Goal: Transaction & Acquisition: Purchase product/service

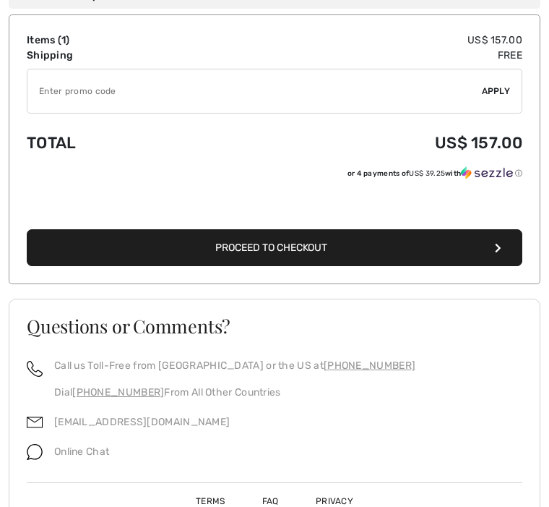
scroll to position [458, 0]
click at [499, 251] on icon "button" at bounding box center [498, 248] width 7 height 10
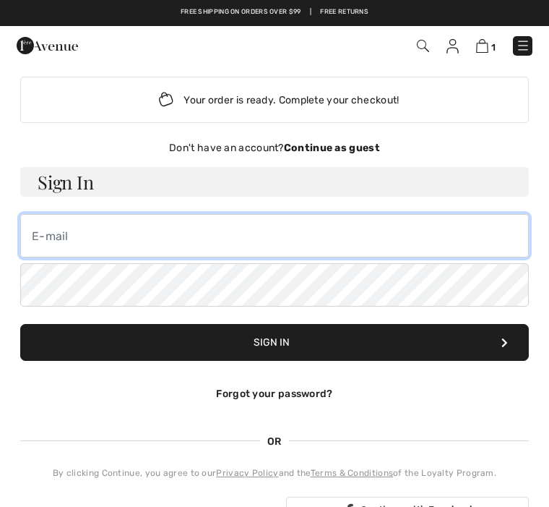
click at [66, 230] on input "email" at bounding box center [274, 235] width 509 height 43
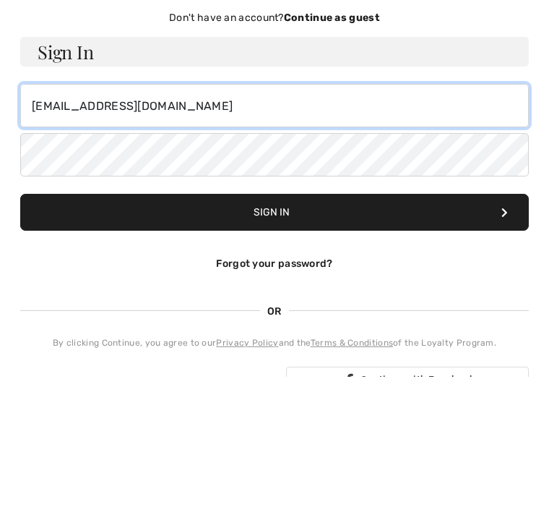
type input "behnazrasoulian@yahoo.com"
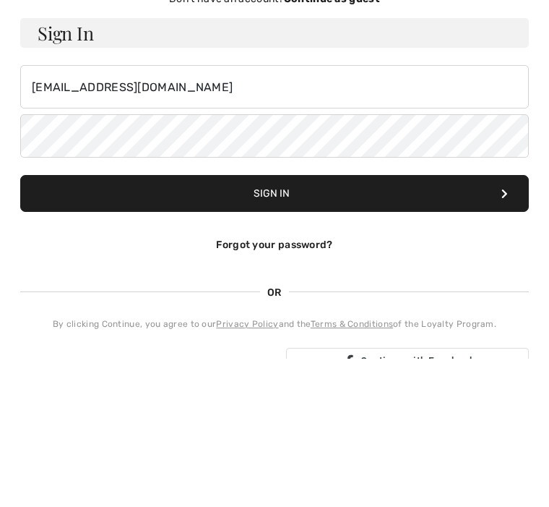
click at [277, 324] on button "Sign In" at bounding box center [274, 342] width 509 height 37
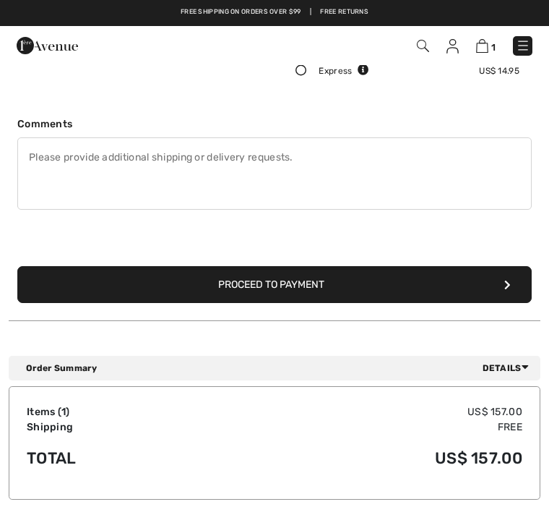
scroll to position [343, 0]
click at [512, 278] on button "Proceed to Payment" at bounding box center [274, 285] width 514 height 37
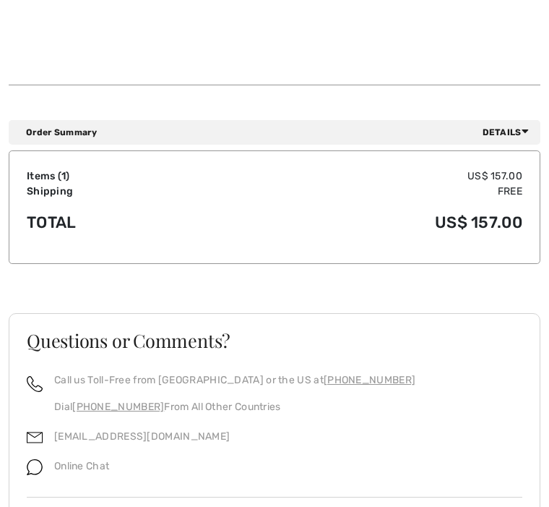
scroll to position [495, 0]
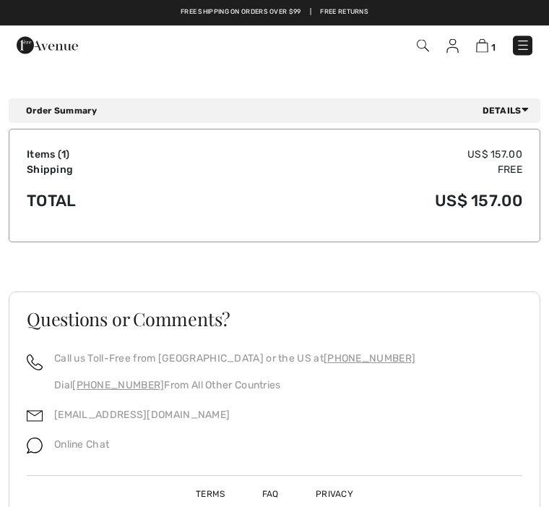
click at [93, 444] on span "Online Chat" at bounding box center [81, 445] width 55 height 12
click at [40, 438] on img at bounding box center [35, 446] width 16 height 16
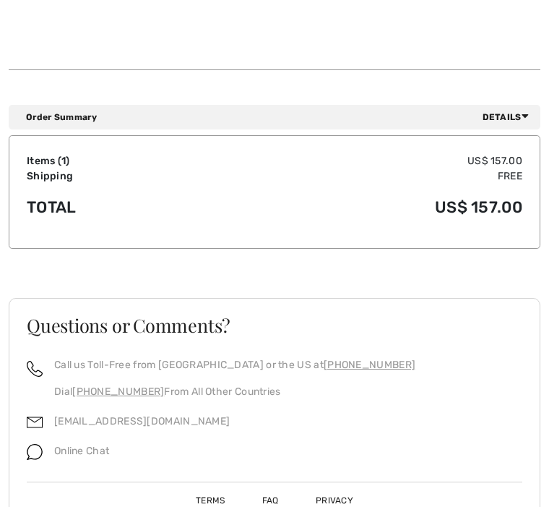
scroll to position [490, 0]
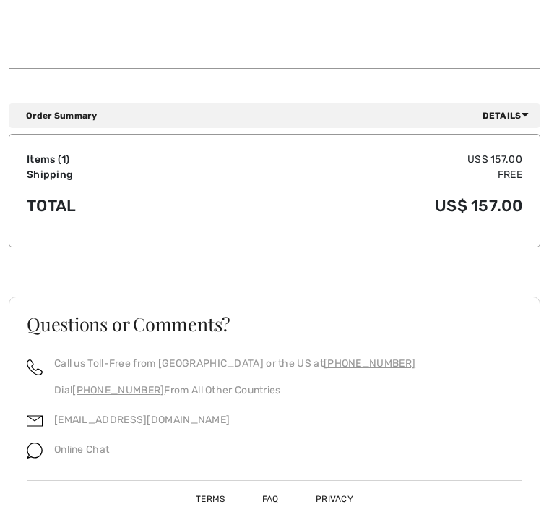
click at [93, 452] on span "Online Chat" at bounding box center [81, 450] width 55 height 12
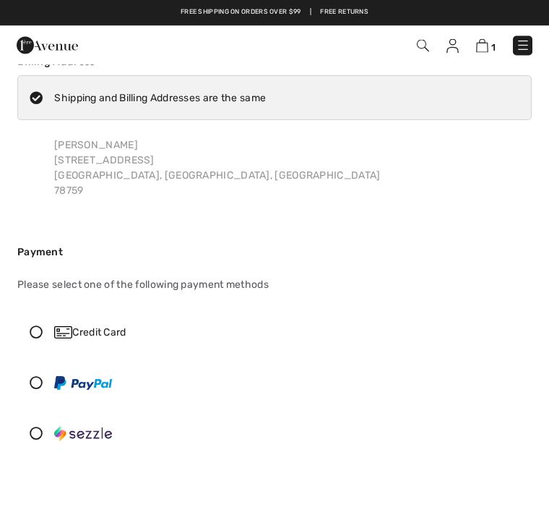
scroll to position [0, 0]
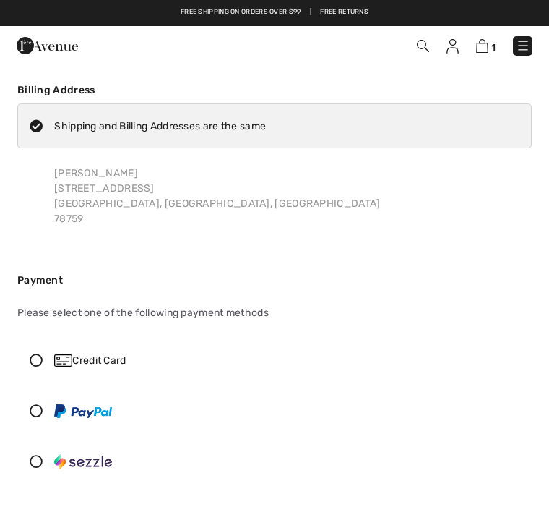
click at [516, 50] on img at bounding box center [523, 45] width 14 height 14
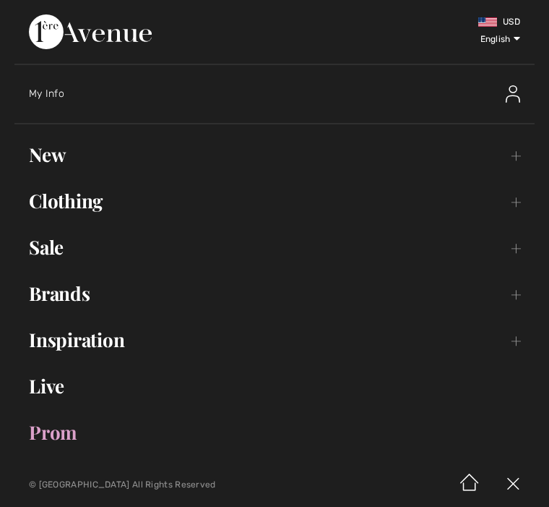
click at [507, 96] on img at bounding box center [513, 93] width 14 height 17
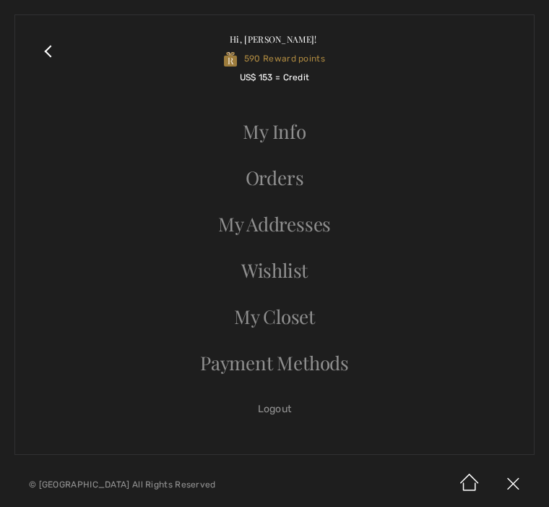
click at [298, 77] on span "US$ 153 = Credit" at bounding box center [275, 77] width 70 height 10
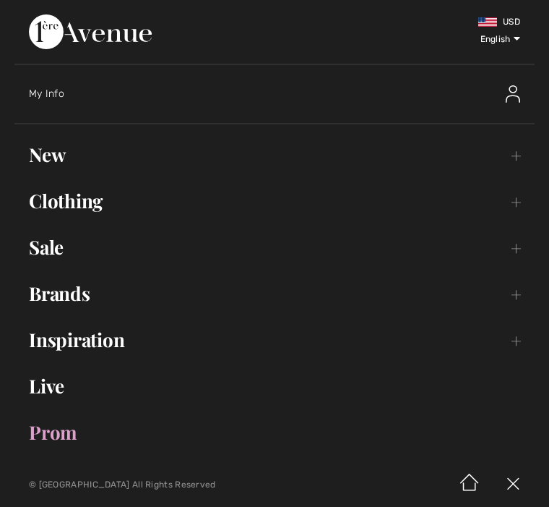
click at [515, 89] on img at bounding box center [513, 93] width 14 height 17
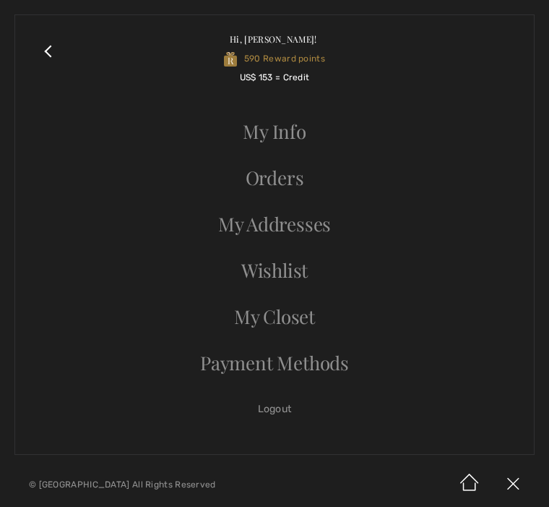
click at [298, 77] on span "US$ 153 = Credit" at bounding box center [275, 77] width 70 height 10
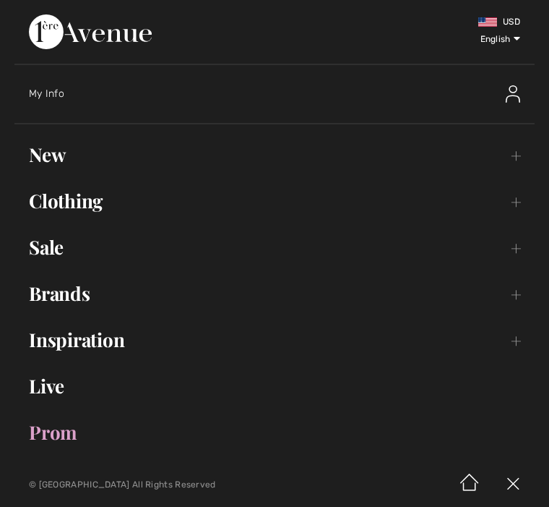
click at [514, 40] on select "English Français" at bounding box center [486, 37] width 69 height 43
click at [513, 88] on img at bounding box center [513, 93] width 14 height 17
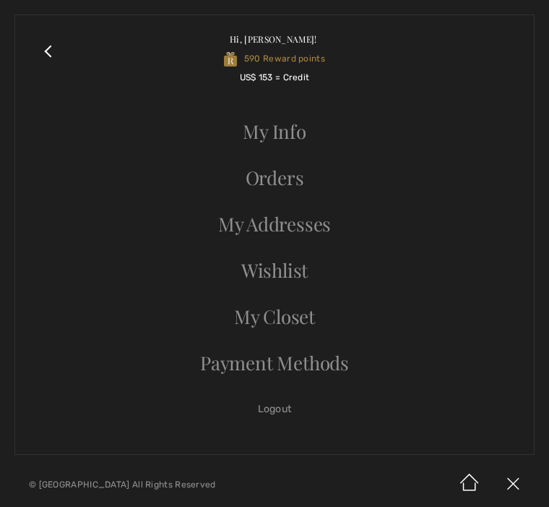
click at [290, 130] on link "My Info" at bounding box center [275, 132] width 490 height 32
click at [286, 177] on link "Orders" at bounding box center [275, 178] width 490 height 32
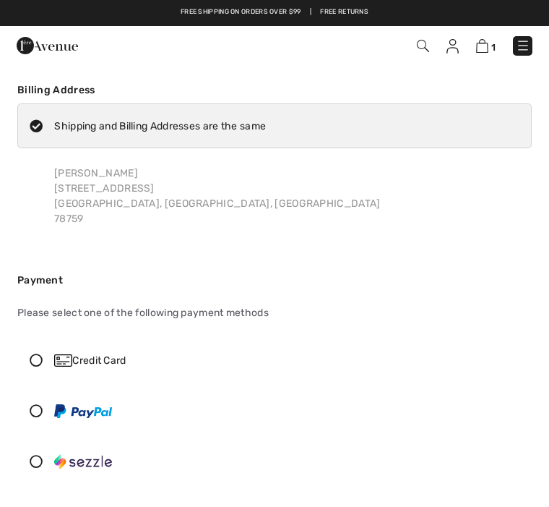
click at [527, 40] on img at bounding box center [523, 45] width 14 height 14
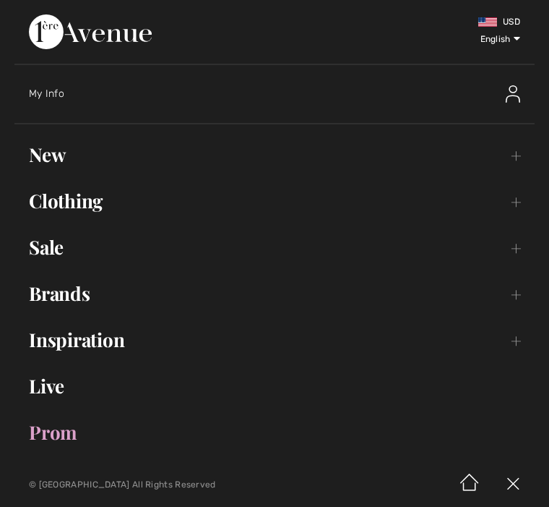
click at [473, 475] on img at bounding box center [469, 484] width 43 height 45
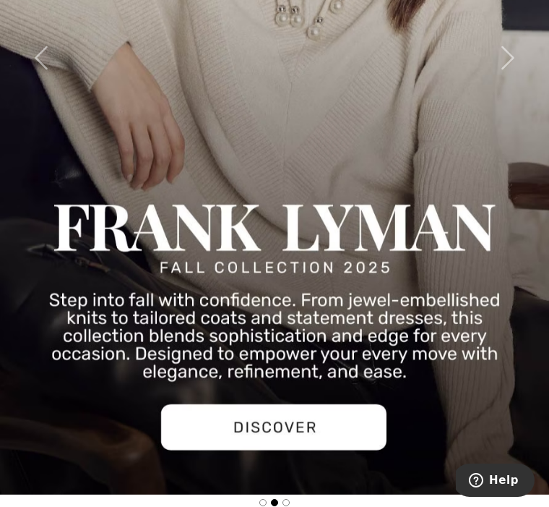
scroll to position [1350, 0]
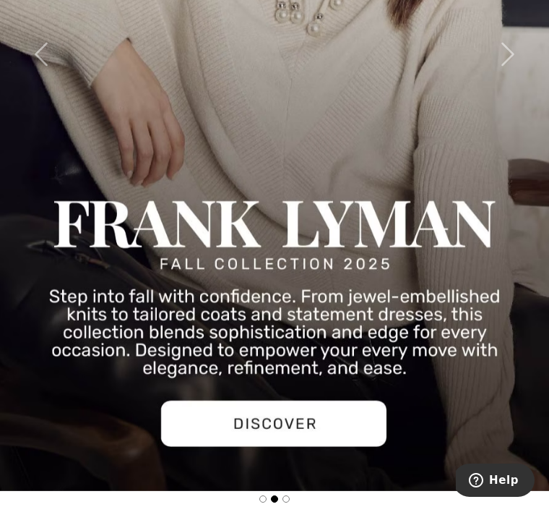
click at [494, 476] on span "Help" at bounding box center [504, 479] width 30 height 13
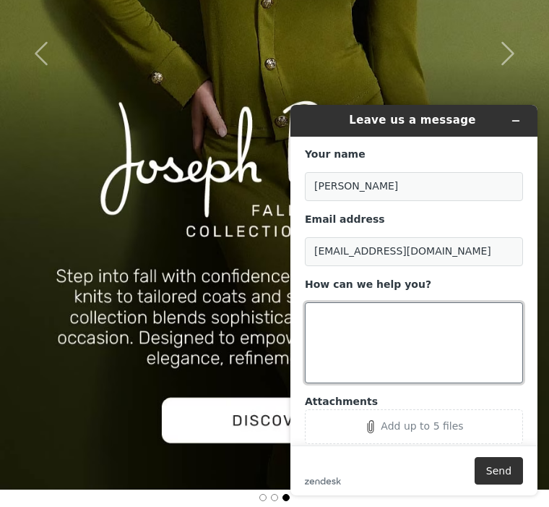
click at [334, 310] on textarea "How can we help you?" at bounding box center [414, 342] width 218 height 81
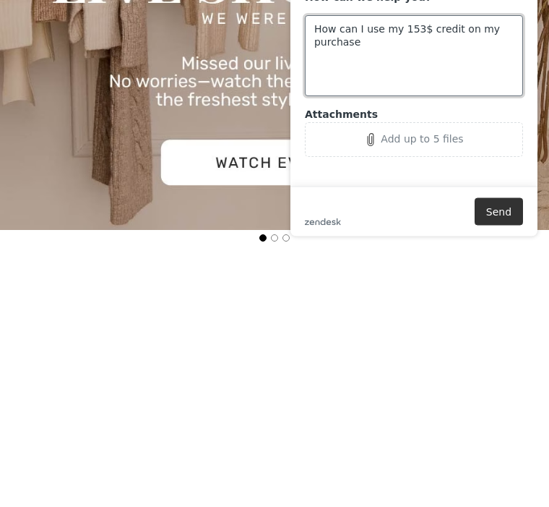
scroll to position [27, 0]
type textarea "How can I use my 153$ credit on my purchase"
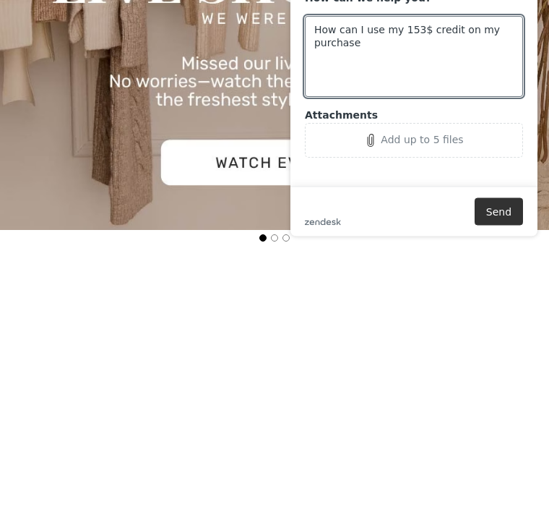
click at [504, 203] on button "Send" at bounding box center [499, 211] width 48 height 27
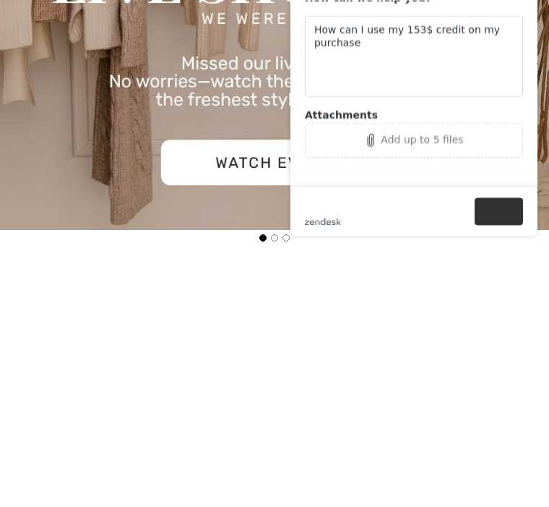
scroll to position [1610, 0]
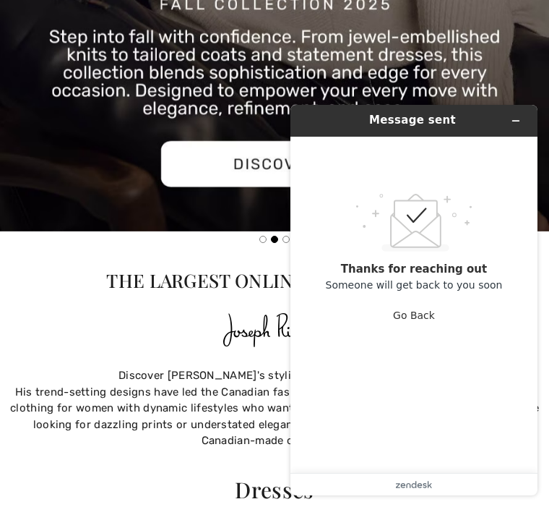
click at [157, 405] on div "His trend-setting designs have led the Canadian fashion scene for decades by pr…" at bounding box center [275, 416] width 532 height 65
click at [185, 426] on div "His trend-setting designs have led the Canadian fashion scene for decades by pr…" at bounding box center [275, 416] width 532 height 65
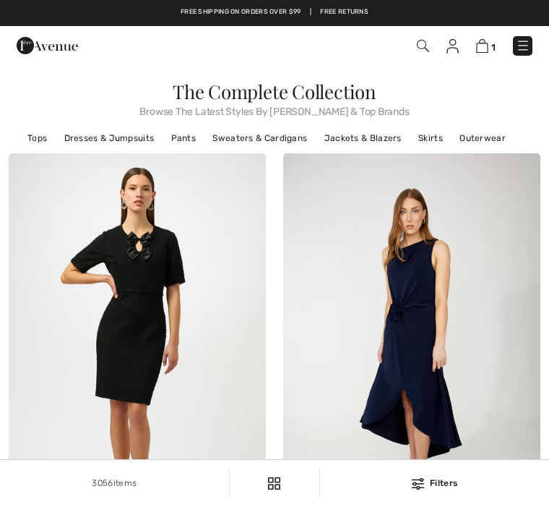
checkbox input "true"
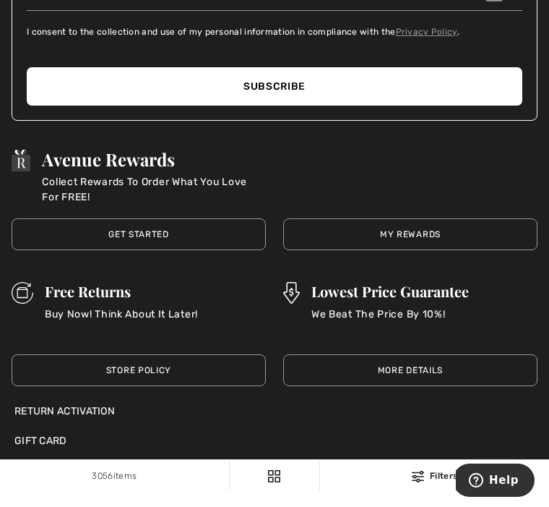
scroll to position [9269, 0]
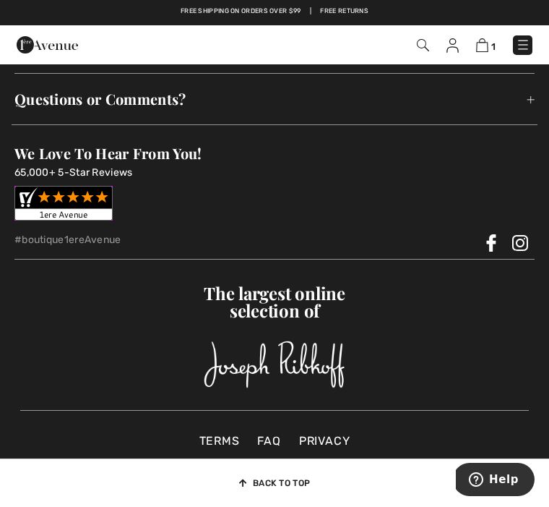
click at [186, 96] on span "Questions or Comments?" at bounding box center [274, 99] width 520 height 45
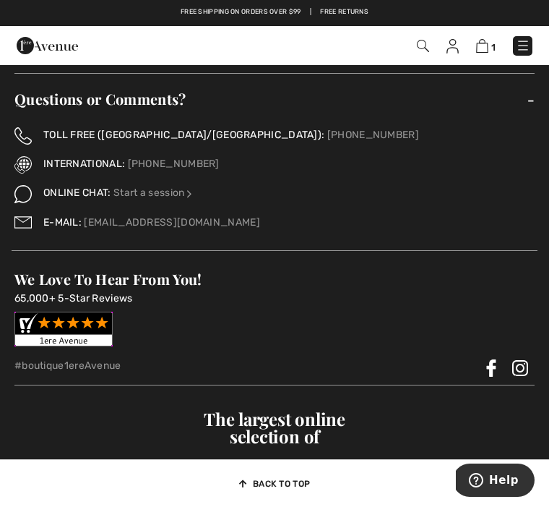
click at [194, 189] on img at bounding box center [189, 194] width 10 height 10
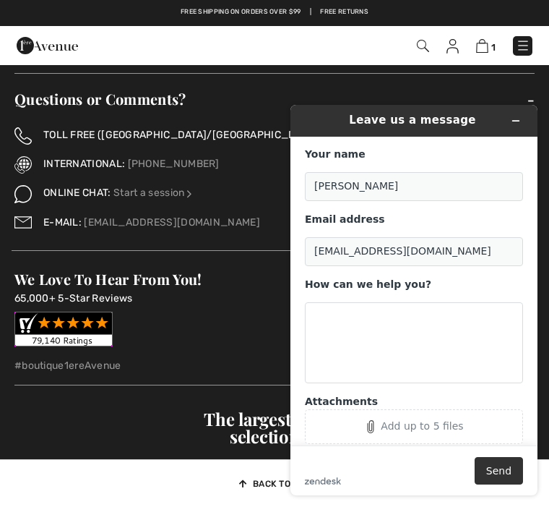
click at [244, 358] on p "#boutique1ereAvenue" at bounding box center [187, 365] width 347 height 15
click at [367, 139] on div "TOLL FREE (CANADA/US): +1 (888) 605-5525 INTERNATIONAL: +1 (514) 225-4850 ONLIN…" at bounding box center [274, 187] width 520 height 120
click at [235, 469] on img at bounding box center [274, 490] width 141 height 48
click at [513, 111] on button "Minimize widget" at bounding box center [515, 121] width 23 height 20
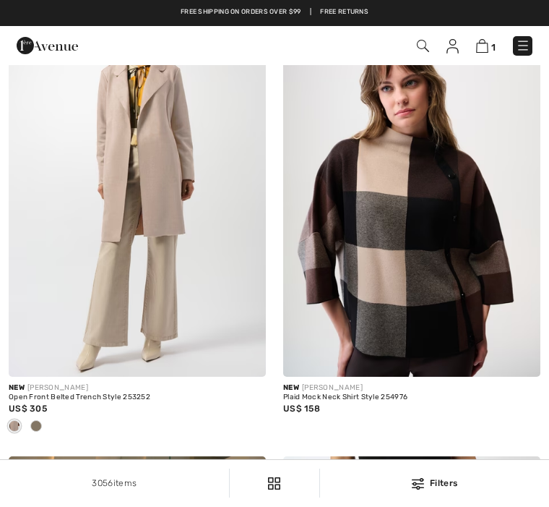
scroll to position [7627, 0]
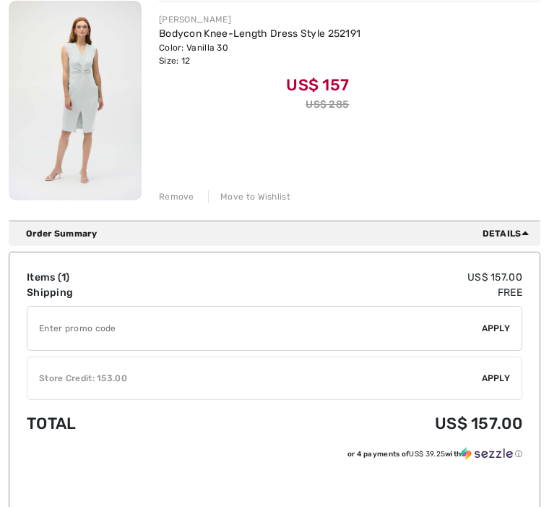
scroll to position [222, 0]
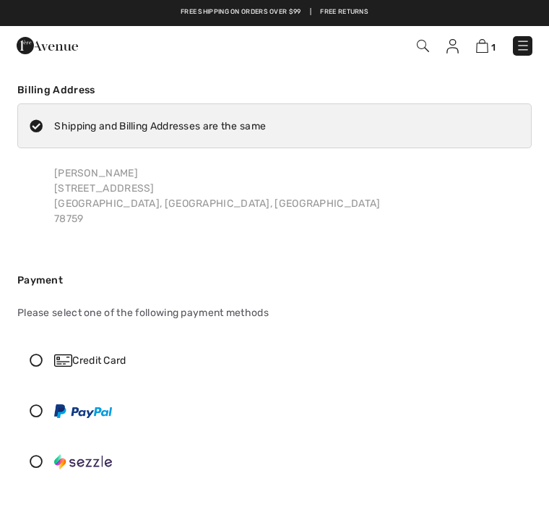
click at [449, 46] on img at bounding box center [453, 46] width 12 height 14
click at [457, 44] on img at bounding box center [453, 46] width 12 height 14
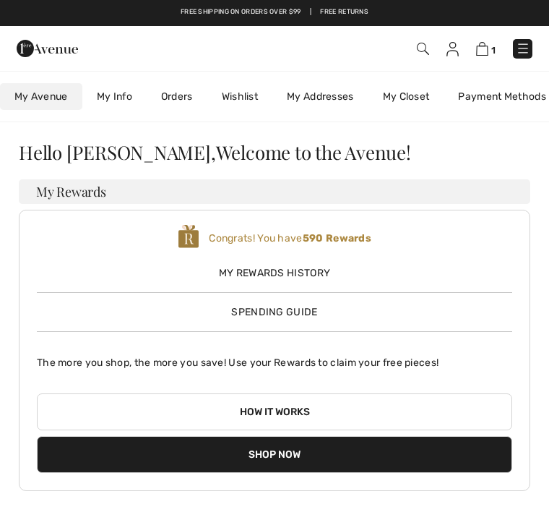
click at [290, 410] on button "How it works" at bounding box center [274, 411] width 475 height 37
click at [280, 414] on button "How it works" at bounding box center [274, 411] width 475 height 37
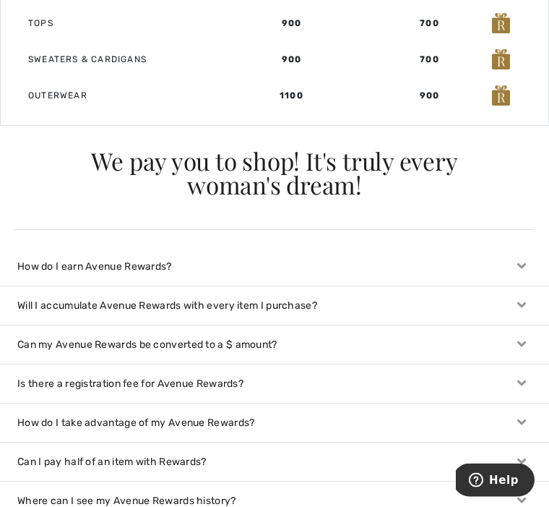
scroll to position [1454, 0]
click at [519, 345] on icon at bounding box center [522, 344] width 20 height 15
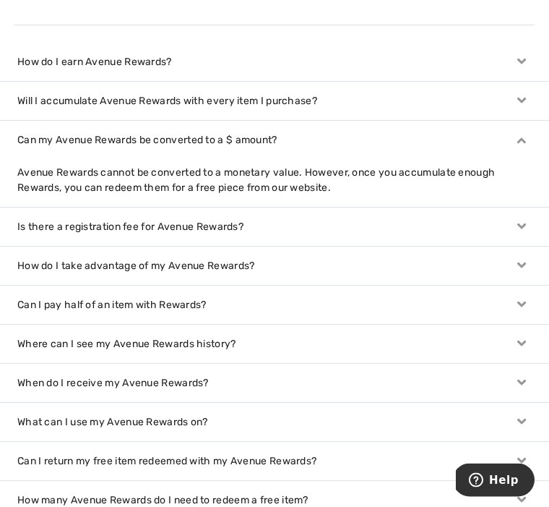
scroll to position [1658, 0]
click at [517, 259] on icon at bounding box center [522, 265] width 20 height 15
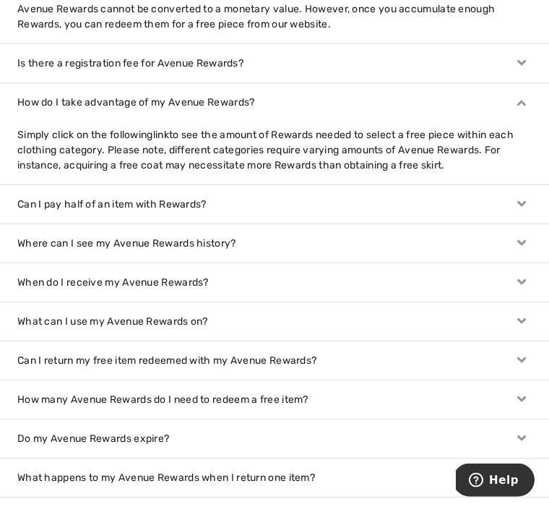
scroll to position [1822, 0]
click at [524, 197] on icon at bounding box center [522, 204] width 20 height 15
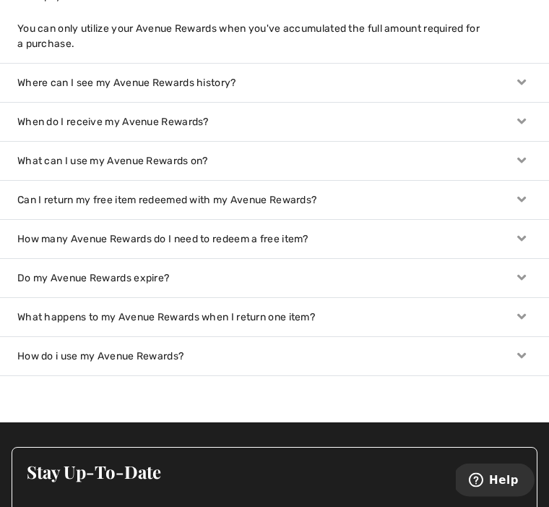
scroll to position [2030, 0]
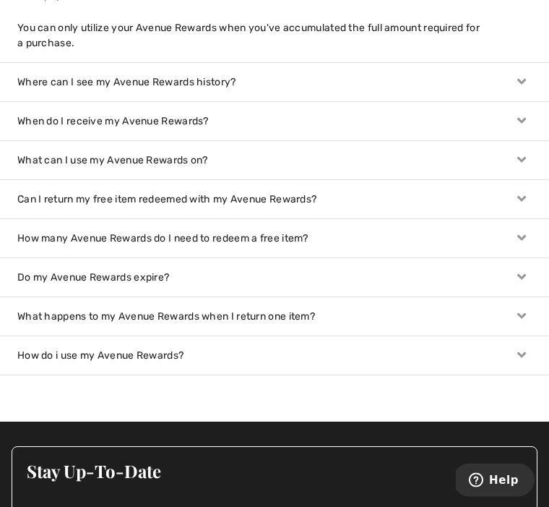
click at [518, 274] on icon at bounding box center [522, 277] width 20 height 15
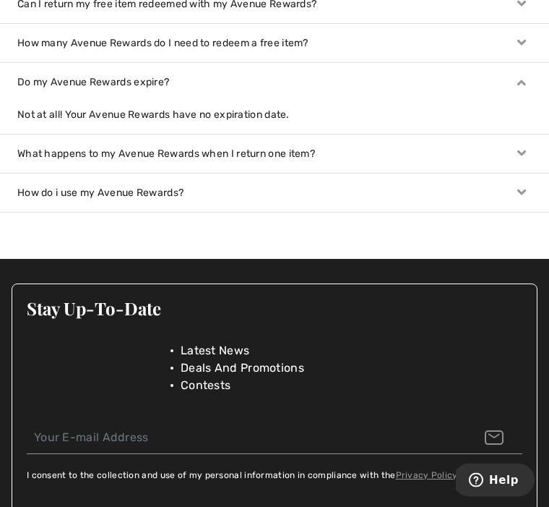
scroll to position [2225, 0]
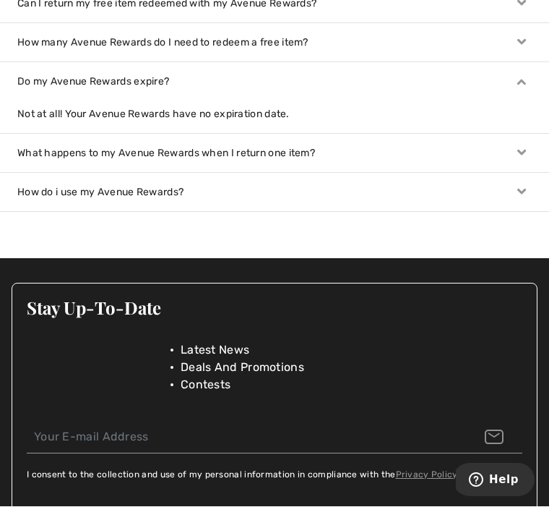
click at [514, 199] on div "How do i use my Avenue Rewards?" at bounding box center [274, 192] width 549 height 38
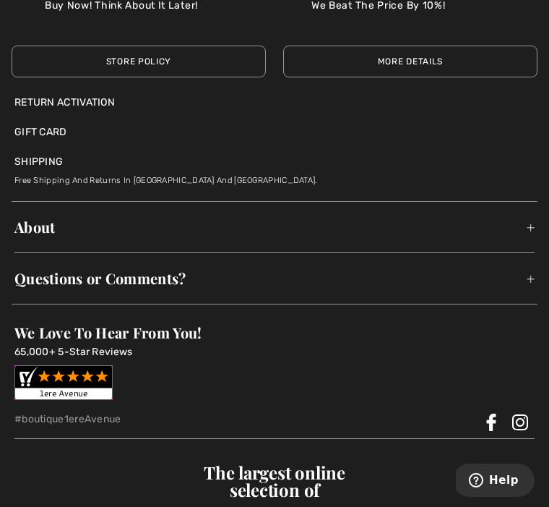
scroll to position [3069, 0]
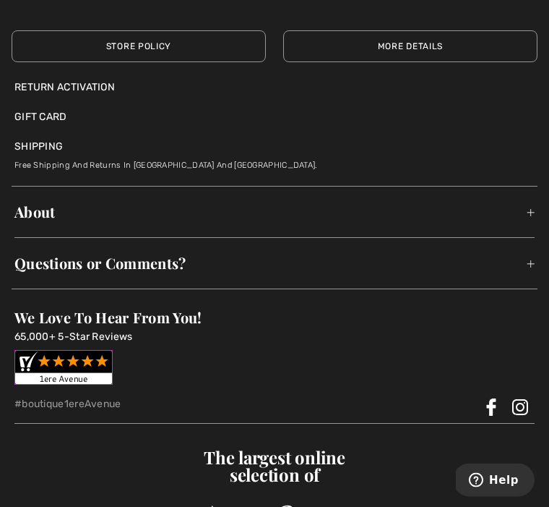
click at [505, 267] on span "Questions or Comments?" at bounding box center [274, 263] width 520 height 45
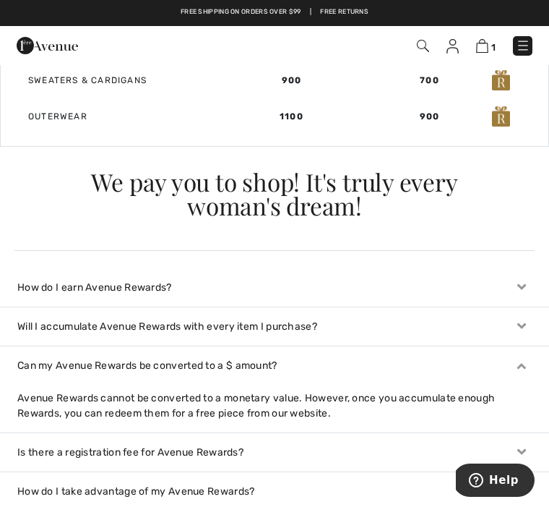
scroll to position [1424, 0]
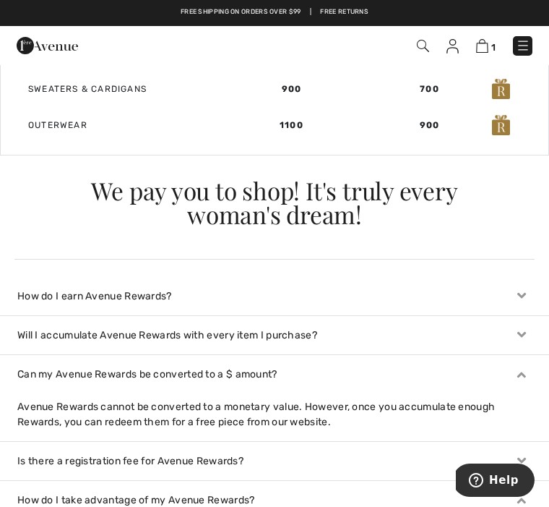
click at [483, 49] on img at bounding box center [482, 46] width 12 height 14
click at [488, 48] on img at bounding box center [482, 46] width 12 height 14
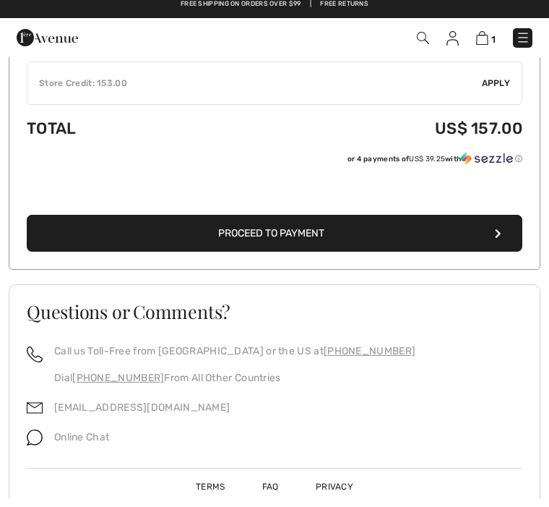
scroll to position [508, 0]
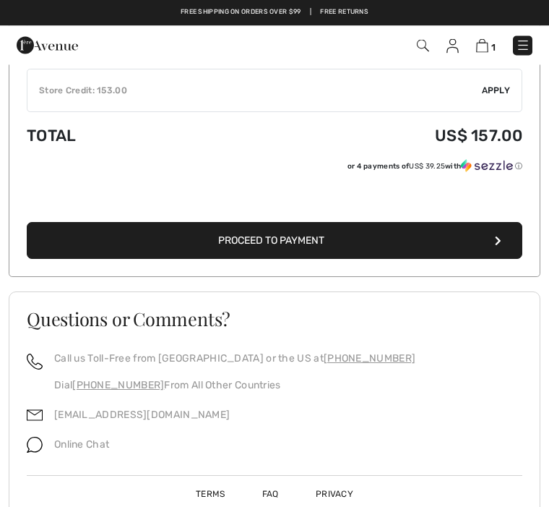
click at [509, 238] on button "Proceed to Payment" at bounding box center [275, 241] width 496 height 37
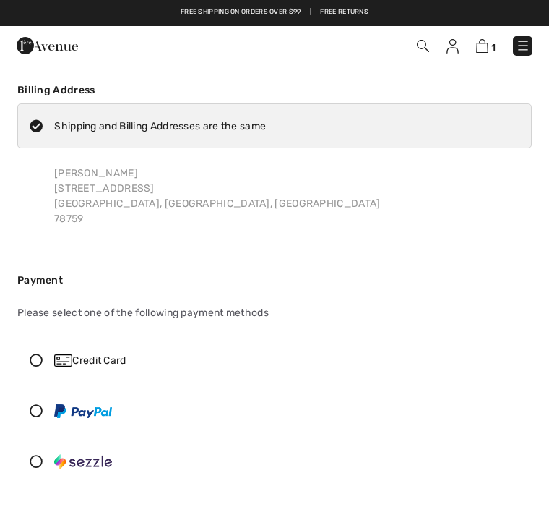
click at [105, 359] on div "Credit Card" at bounding box center [287, 360] width 467 height 15
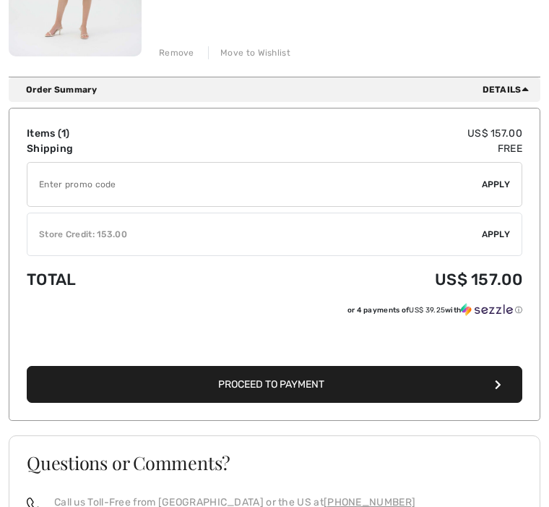
scroll to position [397, 0]
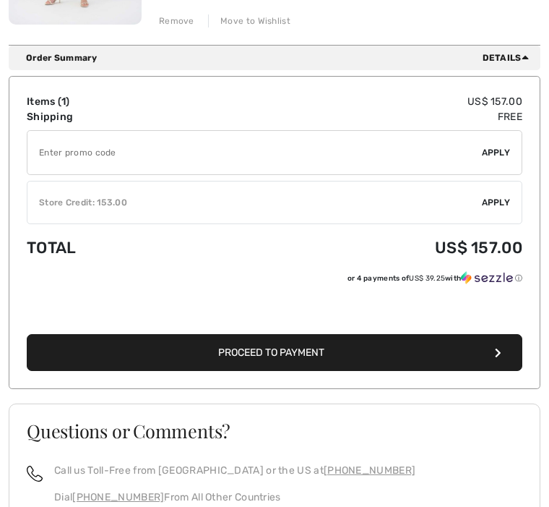
click at [499, 200] on span "Apply" at bounding box center [496, 202] width 29 height 13
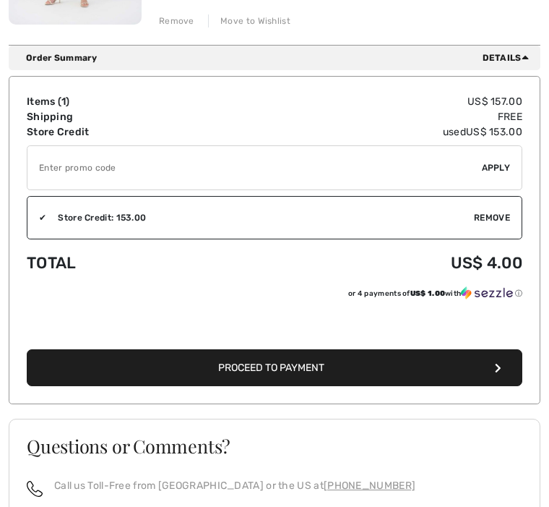
click at [497, 368] on icon "button" at bounding box center [498, 368] width 7 height 10
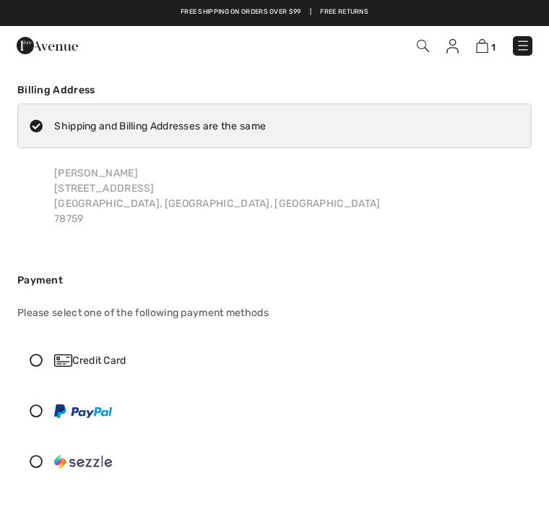
click at [106, 358] on div "Credit Card" at bounding box center [287, 360] width 467 height 15
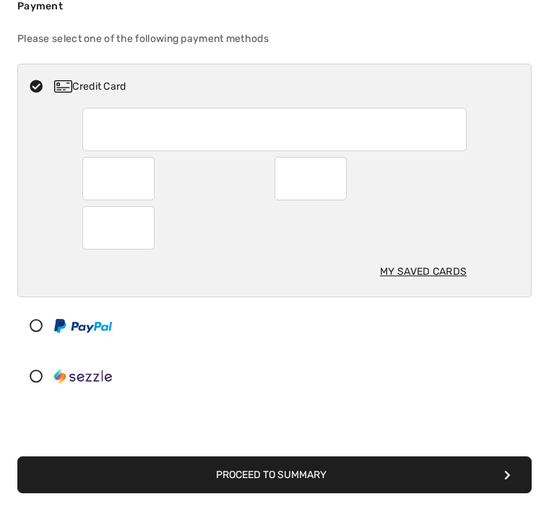
scroll to position [273, 0]
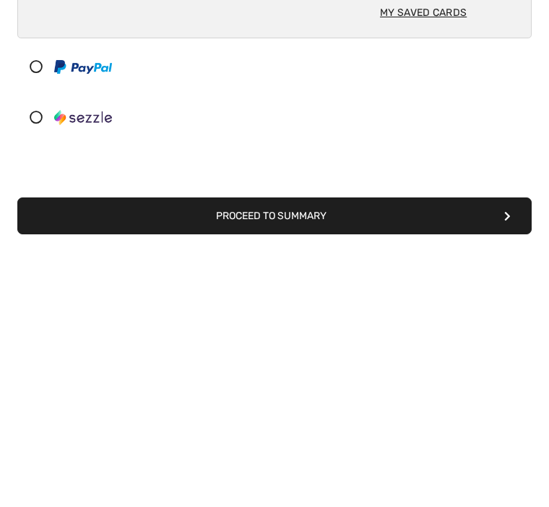
click at [276, 457] on button "Proceed to Summary" at bounding box center [274, 475] width 514 height 37
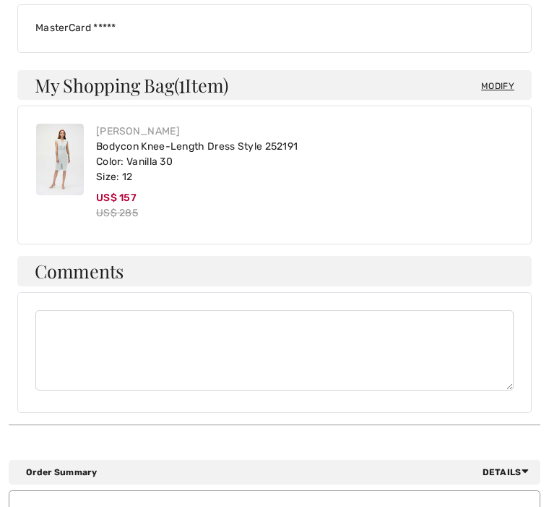
scroll to position [653, 0]
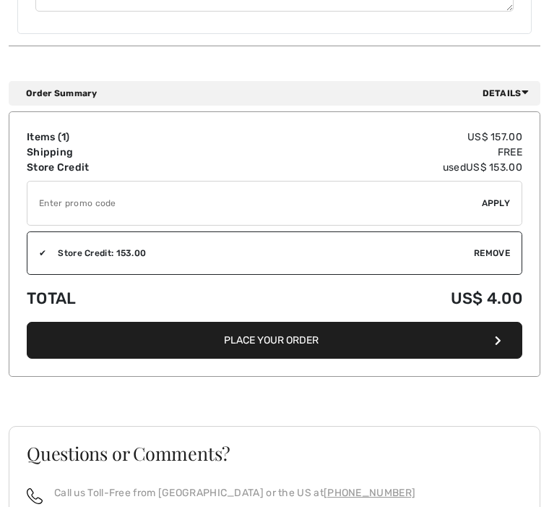
click at [491, 332] on button "Place Your Order" at bounding box center [275, 340] width 496 height 37
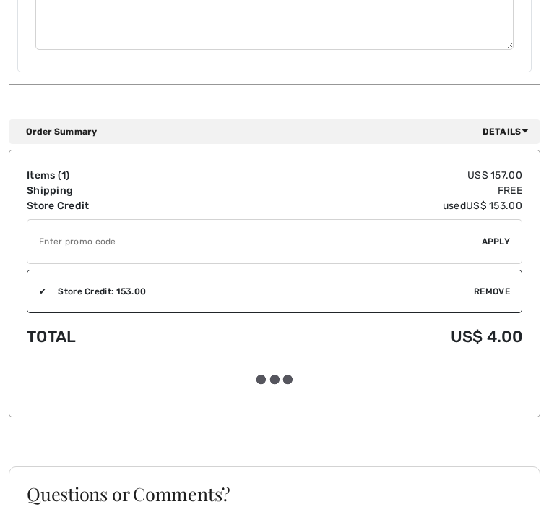
scroll to position [1031, 0]
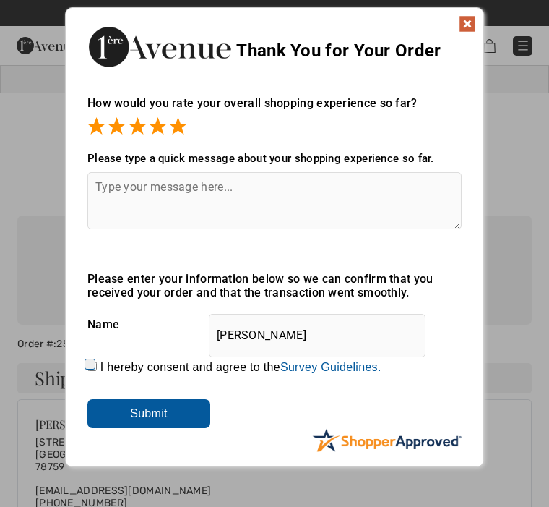
click at [121, 193] on textarea at bounding box center [274, 200] width 374 height 57
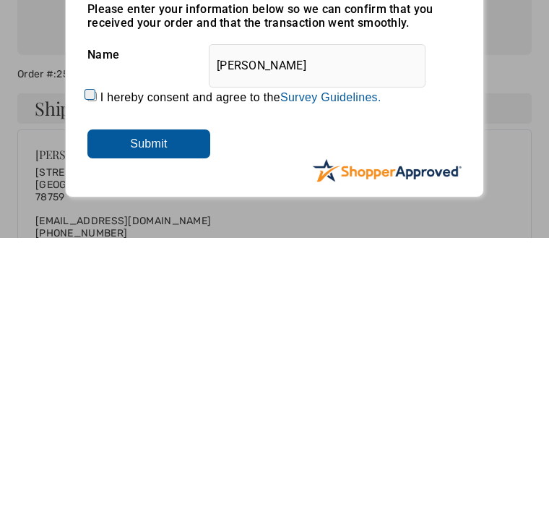
type textarea "Excellent"
click at [176, 399] on input "Submit" at bounding box center [148, 413] width 123 height 29
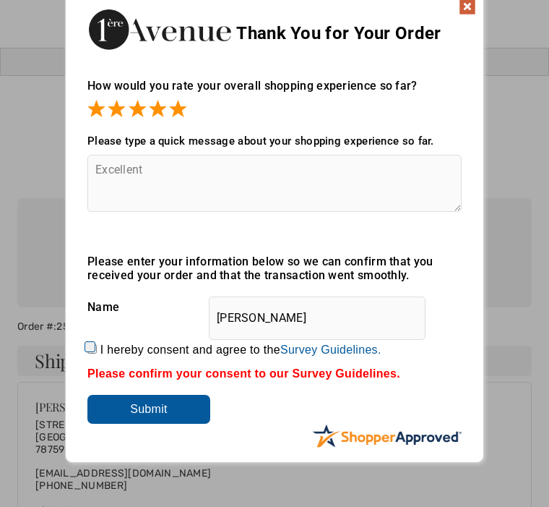
scroll to position [19, 0]
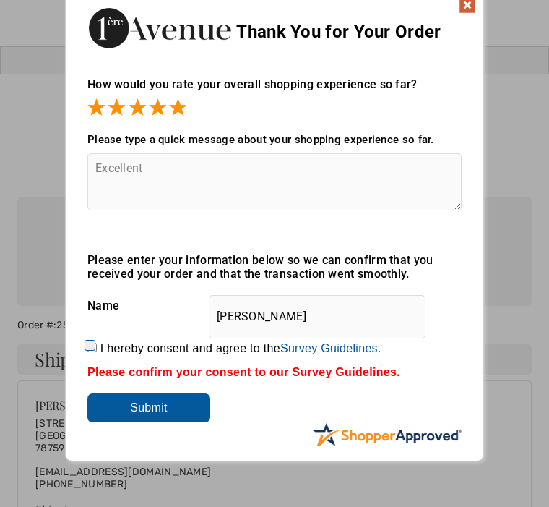
click at [103, 342] on label "I hereby consent and agree to the By submitting a review, you grant permission …" at bounding box center [240, 348] width 281 height 13
click at [97, 342] on input "I hereby consent and agree to the By submitting a review, you grant permission …" at bounding box center [91, 346] width 9 height 9
checkbox input "true"
click at [158, 413] on input "Submit" at bounding box center [148, 407] width 123 height 29
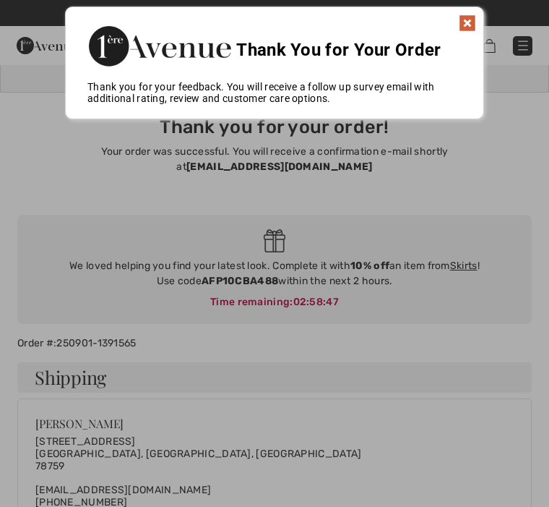
scroll to position [0, 0]
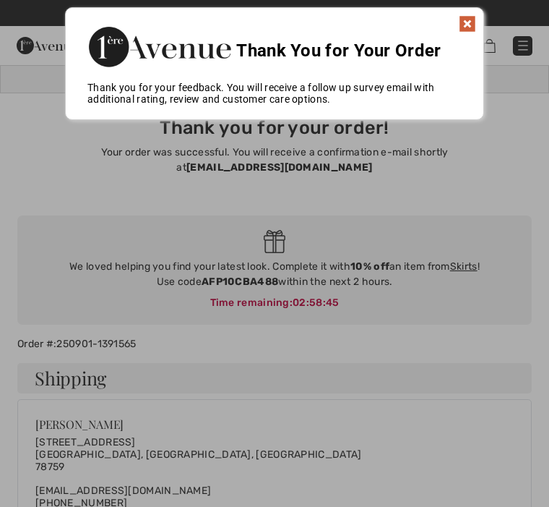
click at [463, 30] on img at bounding box center [467, 23] width 17 height 17
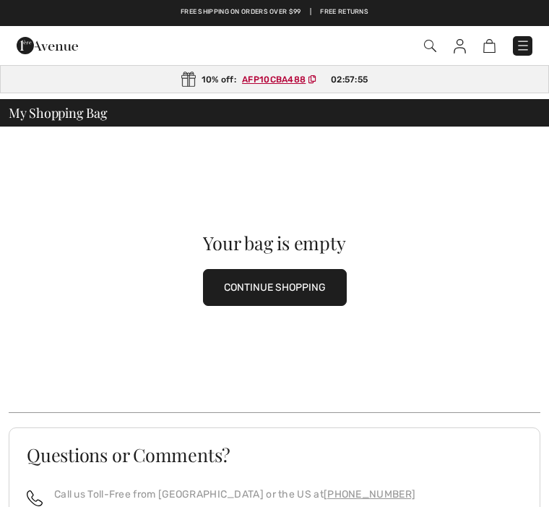
click at [311, 290] on button "CONTINUE SHOPPING" at bounding box center [275, 287] width 144 height 37
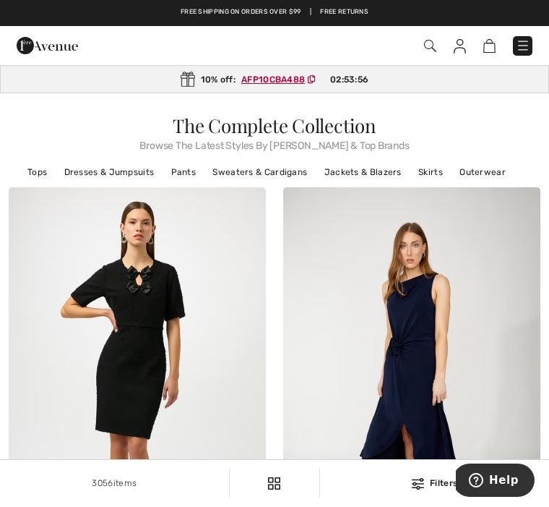
click at [434, 44] on img at bounding box center [430, 46] width 12 height 12
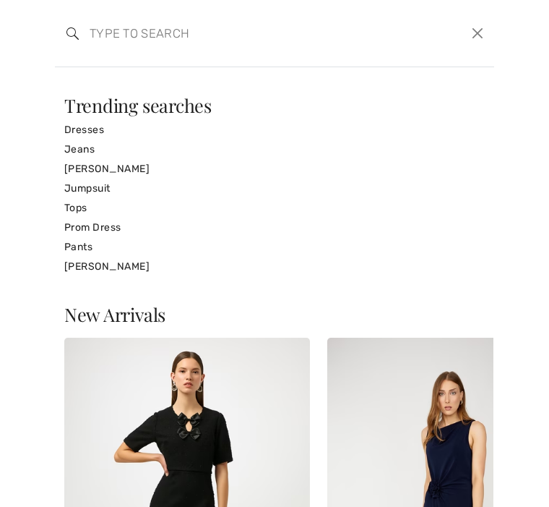
click at [92, 41] on input "search" at bounding box center [229, 33] width 301 height 43
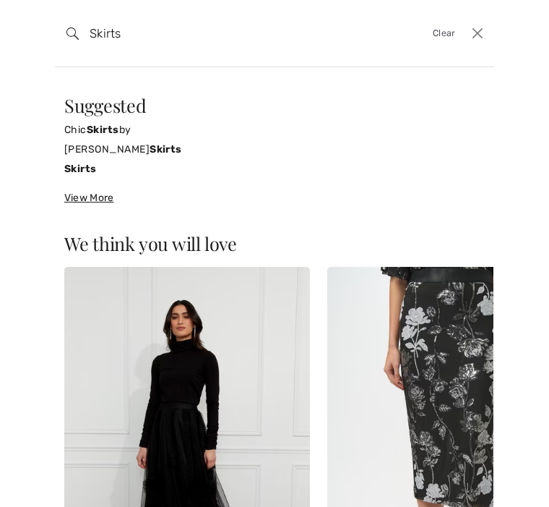
click at [88, 165] on strong "Skirts" at bounding box center [80, 169] width 33 height 12
click at [90, 168] on strong "Skirts" at bounding box center [80, 169] width 33 height 12
type input "Skirts"
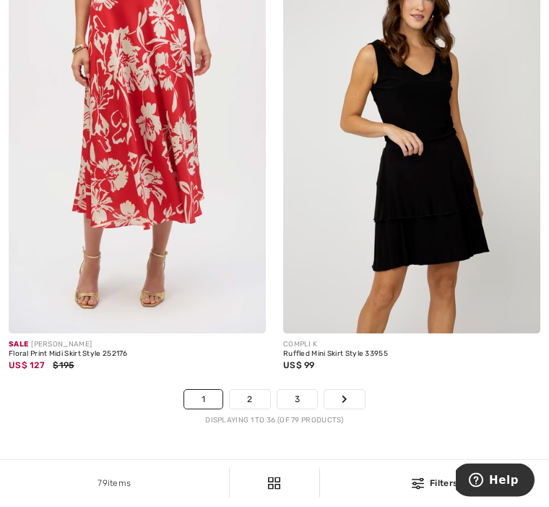
scroll to position [8084, 0]
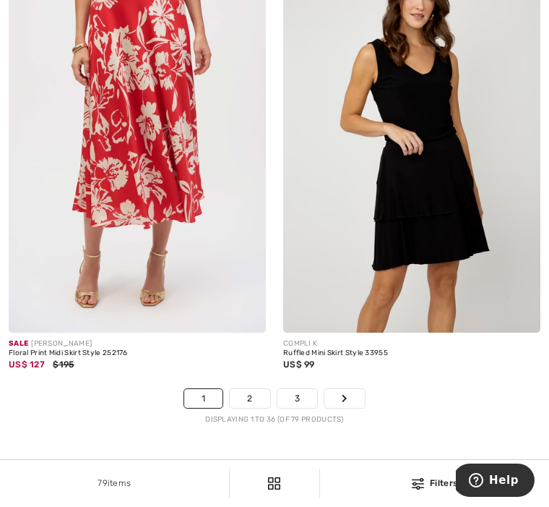
click at [255, 389] on link "2" at bounding box center [250, 398] width 40 height 19
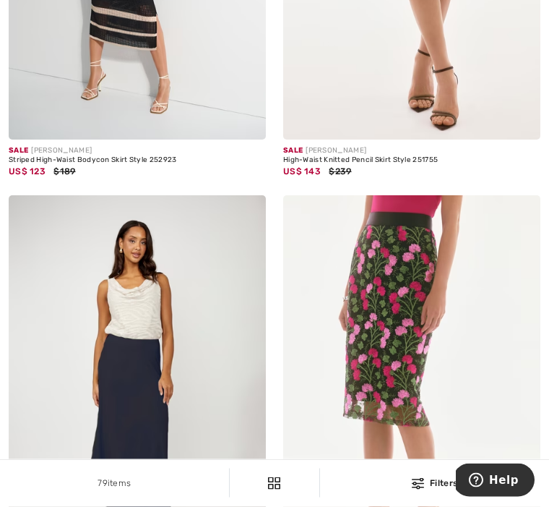
scroll to position [1351, 0]
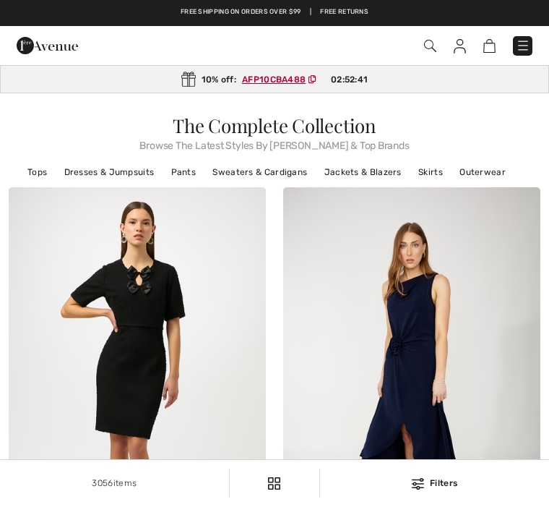
checkbox input "true"
